Goal: Check status: Check status

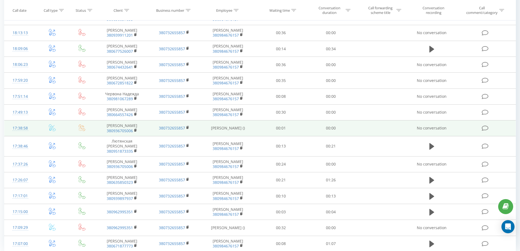
scroll to position [252, 0]
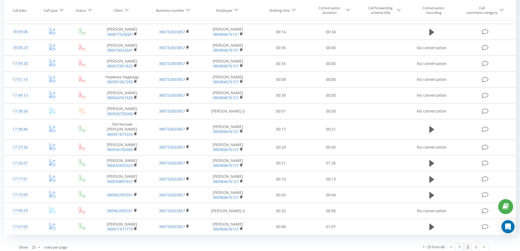
click at [465, 243] on link "2" at bounding box center [467, 247] width 8 height 8
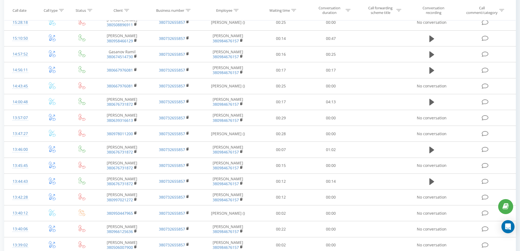
scroll to position [252, 0]
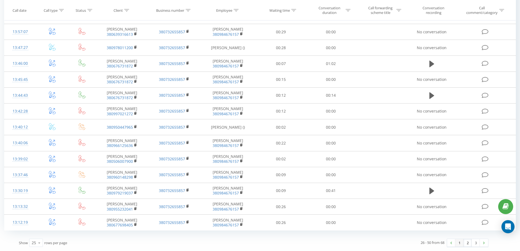
click at [460, 241] on link "1" at bounding box center [459, 243] width 8 height 8
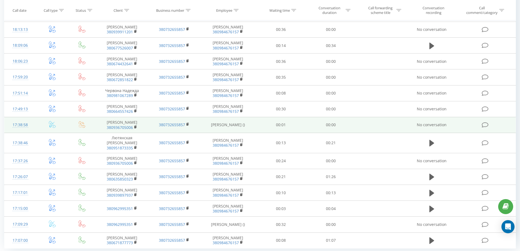
scroll to position [252, 0]
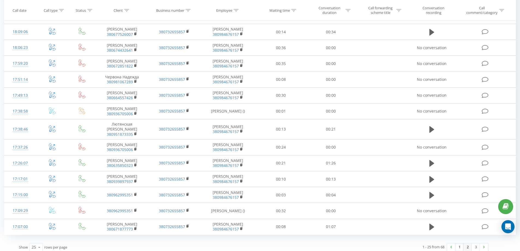
click at [466, 244] on link "2" at bounding box center [467, 247] width 8 height 8
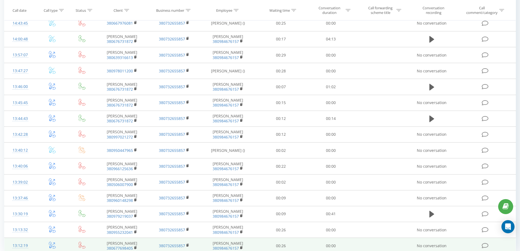
scroll to position [252, 0]
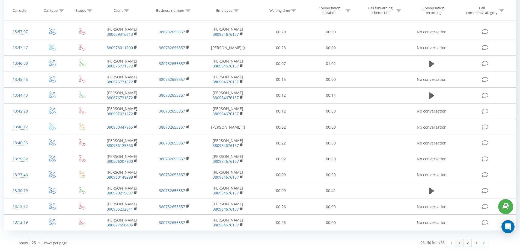
click at [459, 243] on link "1" at bounding box center [459, 243] width 8 height 8
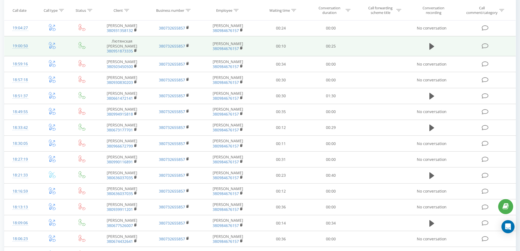
scroll to position [34, 0]
